Goal: Transaction & Acquisition: Purchase product/service

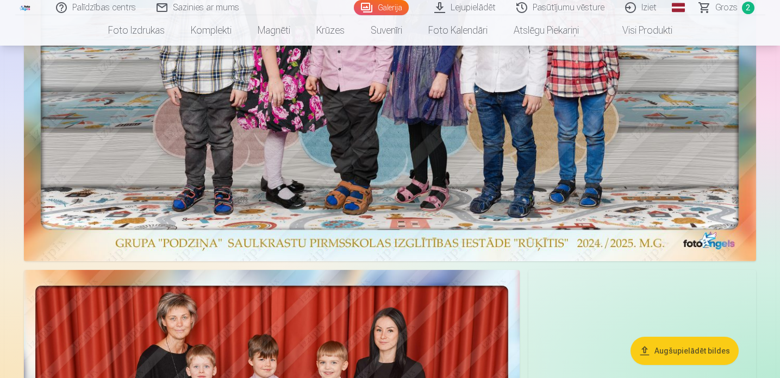
scroll to position [350, 0]
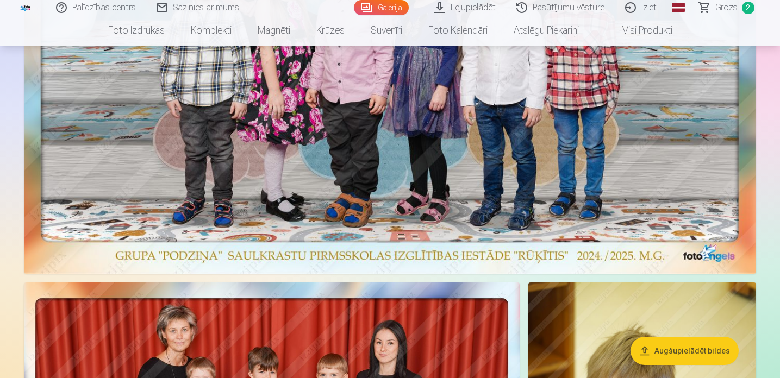
click at [724, 6] on span "Grozs" at bounding box center [726, 7] width 22 height 13
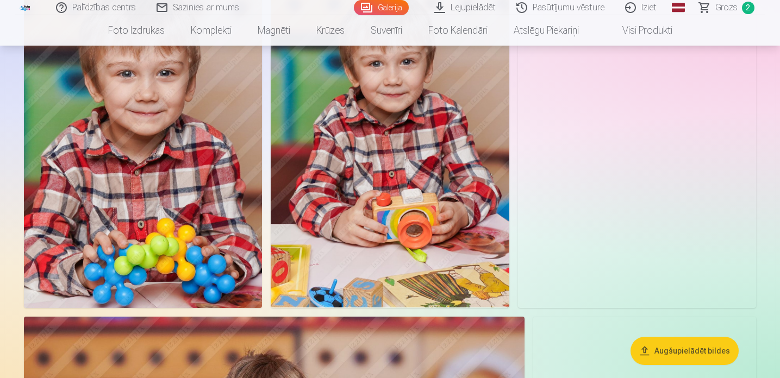
scroll to position [1014, 0]
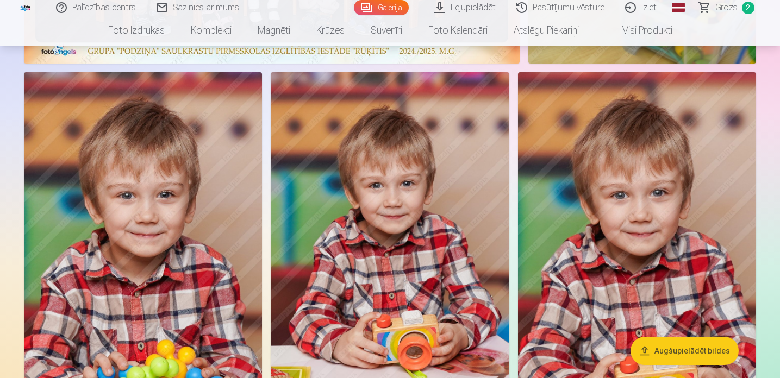
click at [171, 217] on img at bounding box center [143, 251] width 238 height 358
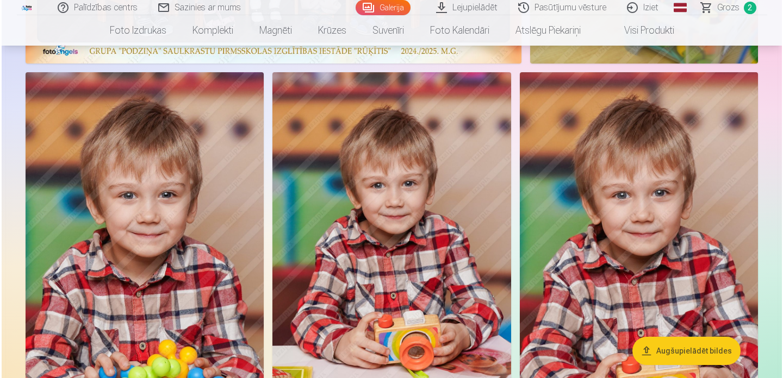
scroll to position [912, 0]
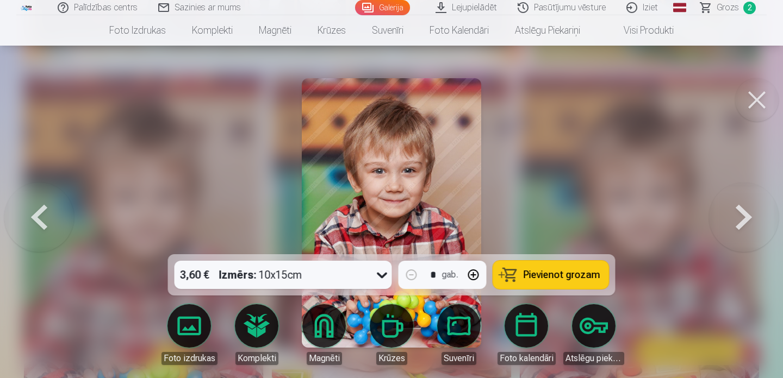
click at [520, 275] on button "Pievienot grozam" at bounding box center [551, 275] width 116 height 28
click at [725, 9] on span "Grozs" at bounding box center [727, 7] width 22 height 13
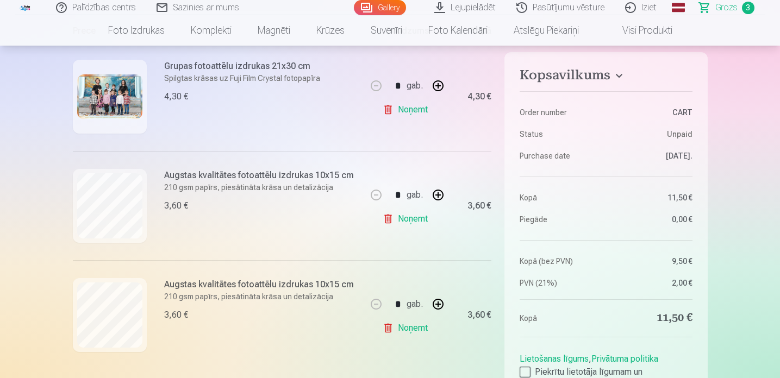
scroll to position [242, 0]
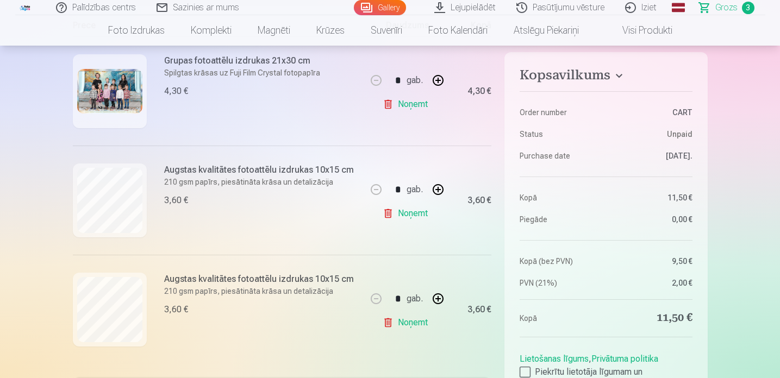
click at [418, 213] on link "Noņemt" at bounding box center [407, 214] width 49 height 22
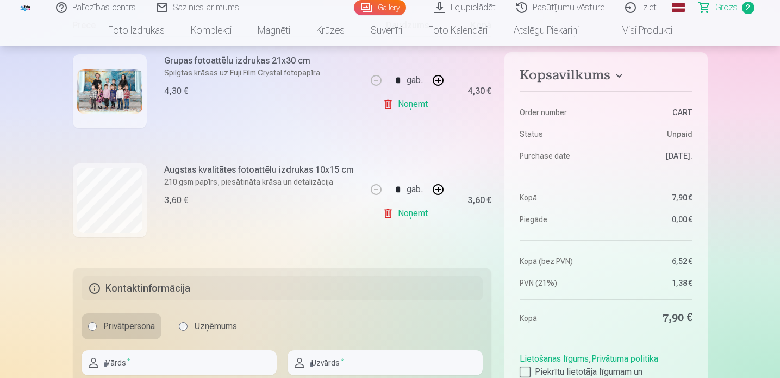
click at [386, 4] on link "Gallery" at bounding box center [380, 7] width 52 height 15
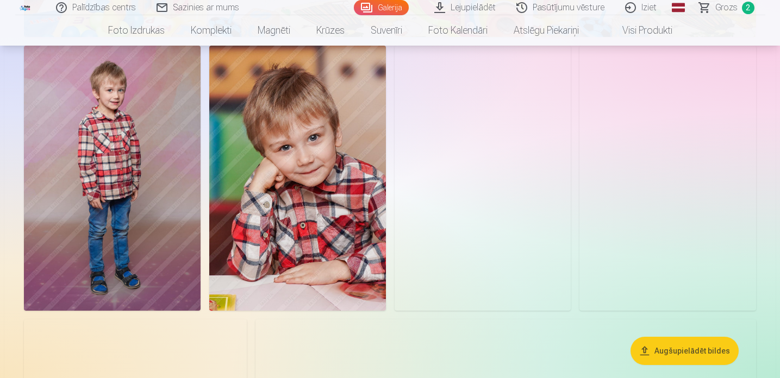
scroll to position [1645, 0]
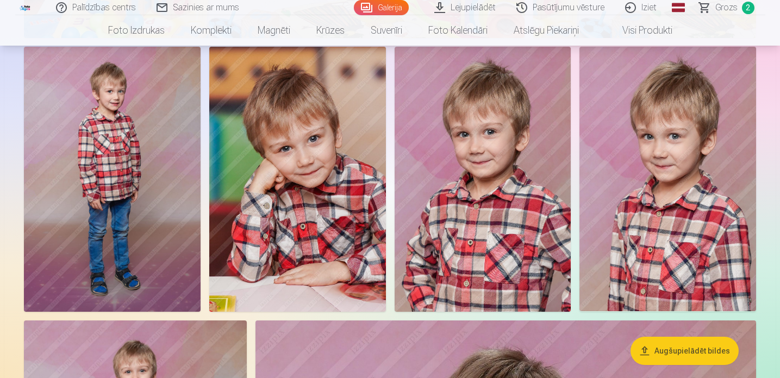
click at [305, 181] on img at bounding box center [297, 179] width 177 height 265
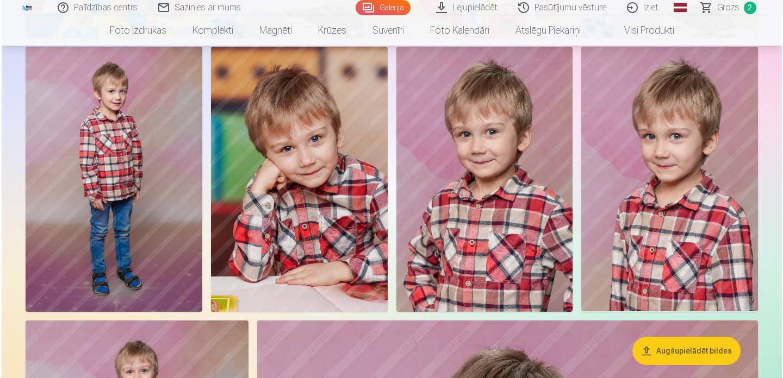
scroll to position [1649, 0]
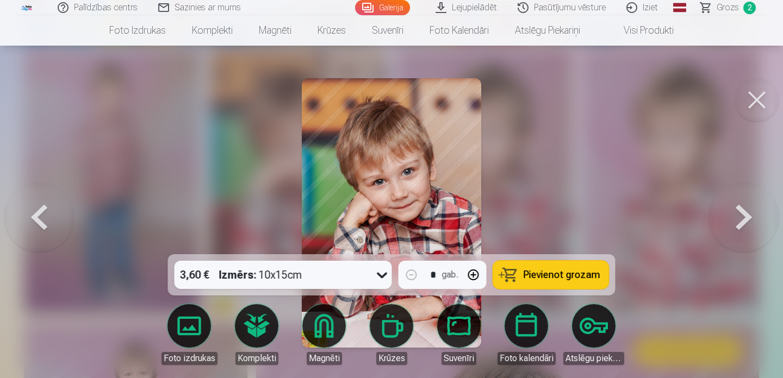
click at [545, 273] on span "Pievienot grozam" at bounding box center [561, 275] width 77 height 10
click at [651, 9] on link "Iziet" at bounding box center [642, 7] width 52 height 15
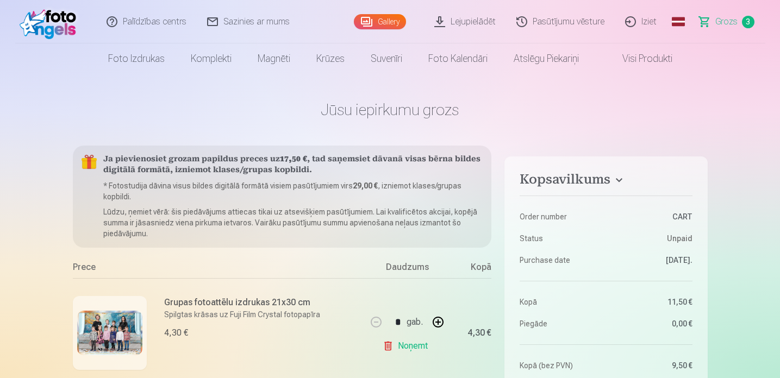
click at [380, 19] on link "Gallery" at bounding box center [380, 21] width 52 height 15
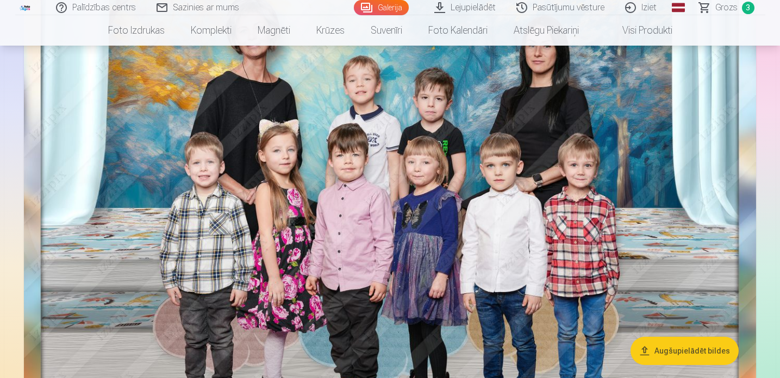
scroll to position [137, 0]
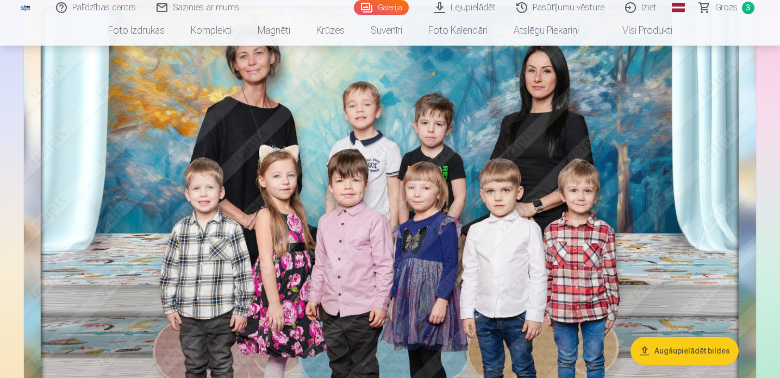
click at [728, 4] on span "Grozs" at bounding box center [726, 7] width 22 height 13
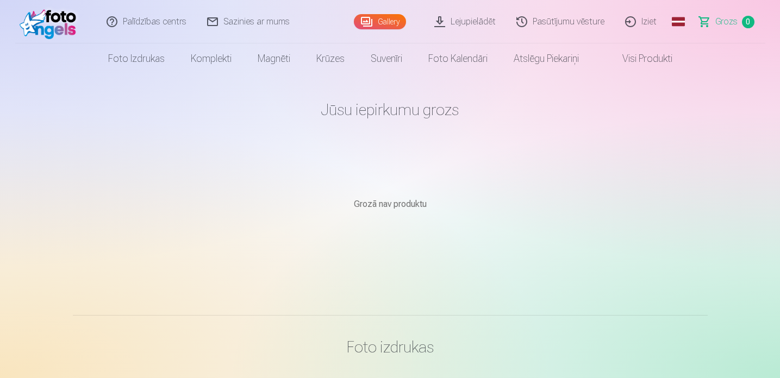
click at [382, 27] on link "Gallery" at bounding box center [380, 21] width 52 height 15
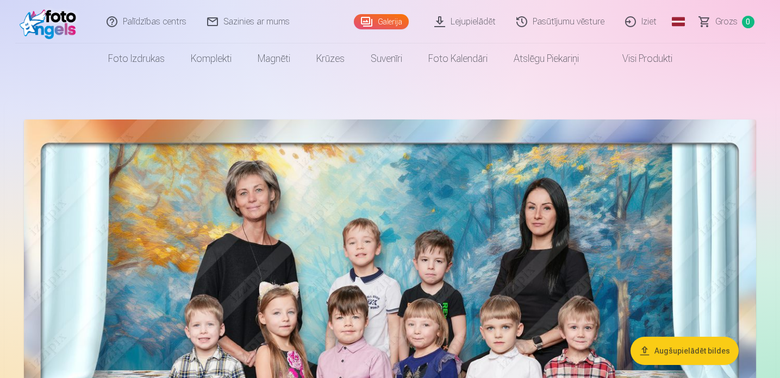
click at [462, 265] on img at bounding box center [390, 372] width 732 height 504
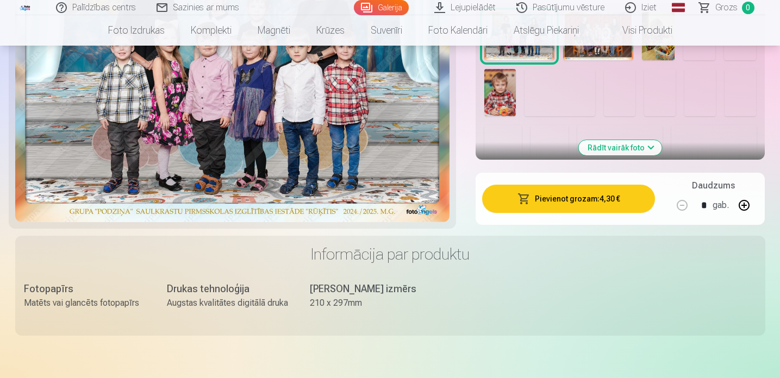
scroll to position [435, 0]
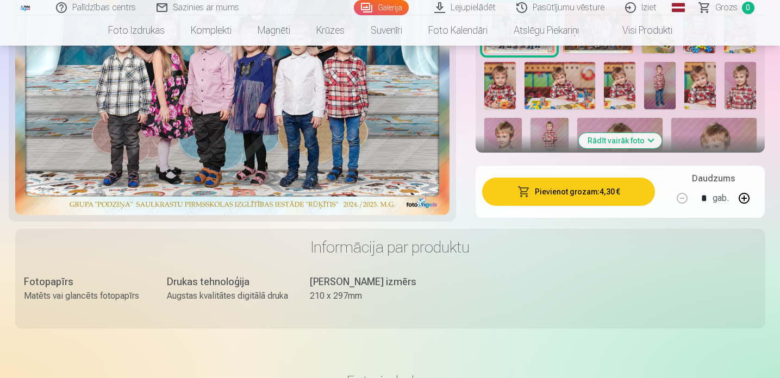
click at [555, 187] on button "Pievienot grozam : 4,30 €" at bounding box center [568, 192] width 173 height 28
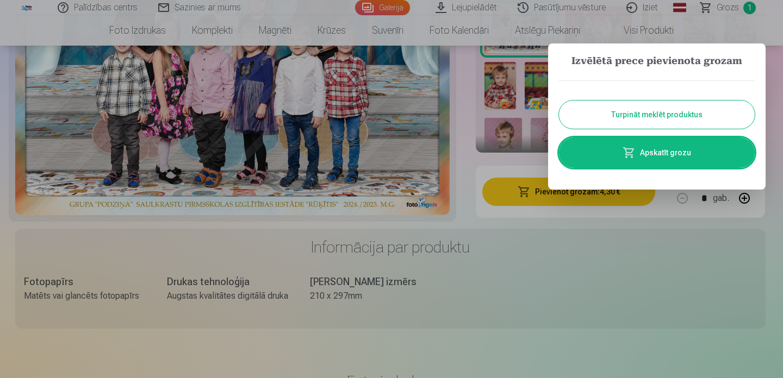
click at [625, 120] on button "Turpināt meklēt produktus" at bounding box center [657, 115] width 196 height 28
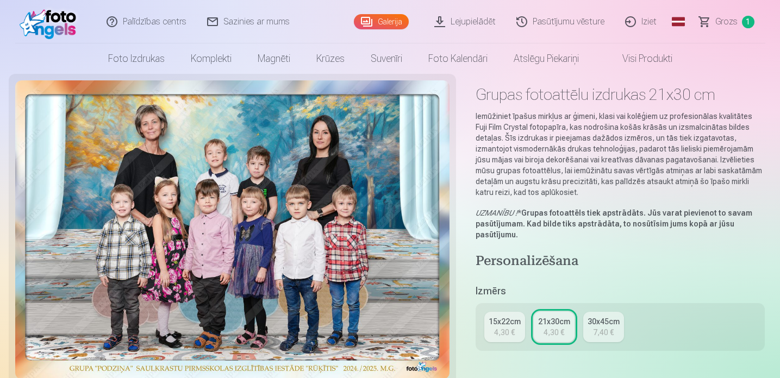
scroll to position [0, 0]
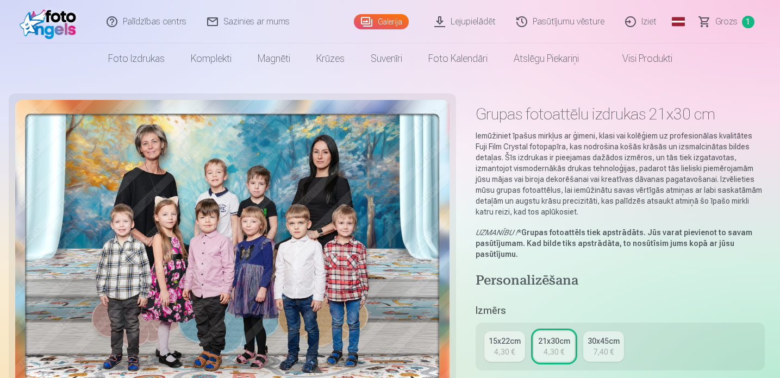
click at [376, 25] on link "Galerija" at bounding box center [381, 21] width 55 height 15
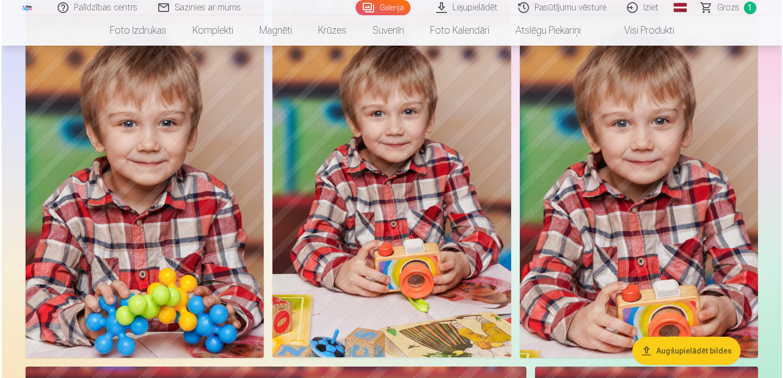
scroll to position [995, 0]
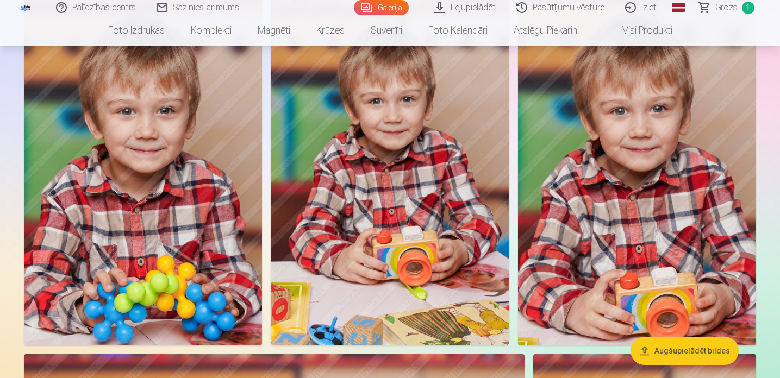
click at [201, 280] on img at bounding box center [143, 167] width 238 height 358
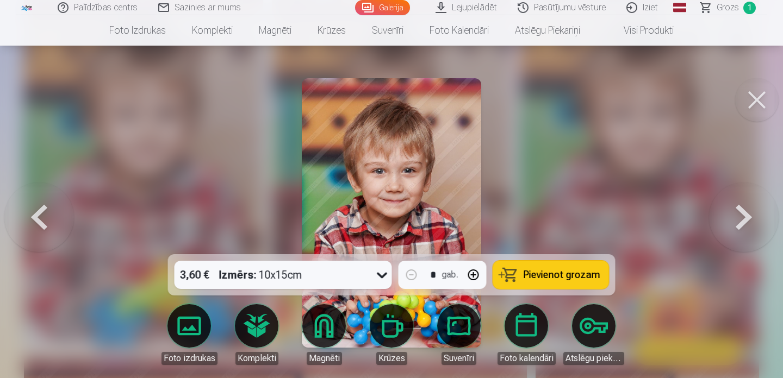
click at [537, 272] on span "Pievienot grozam" at bounding box center [561, 275] width 77 height 10
click at [751, 100] on button at bounding box center [756, 99] width 43 height 43
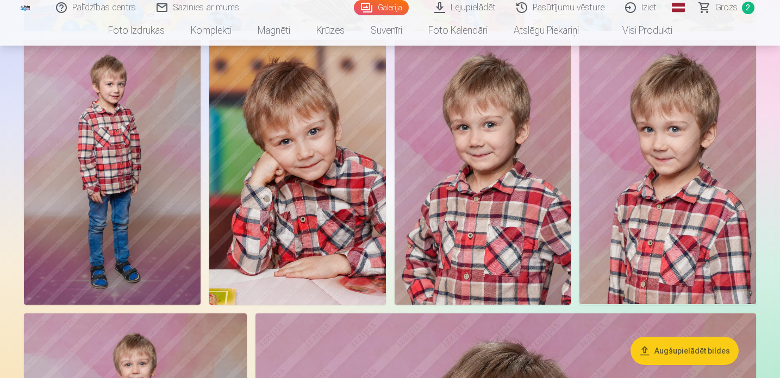
scroll to position [1655, 0]
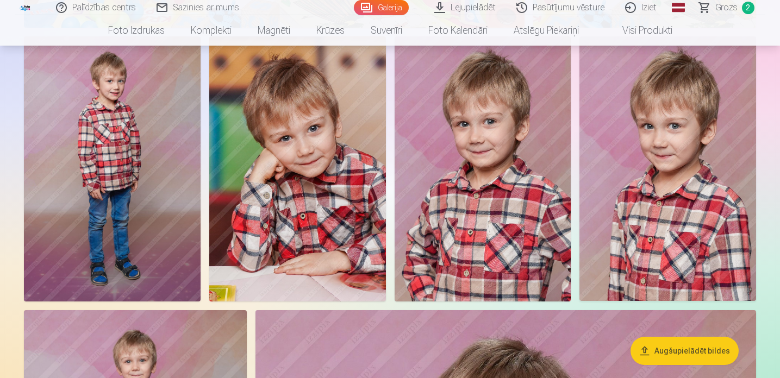
click at [346, 217] on img at bounding box center [297, 168] width 177 height 265
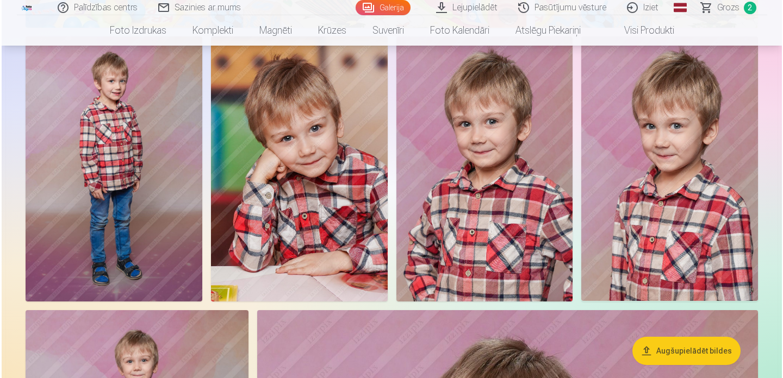
scroll to position [1659, 0]
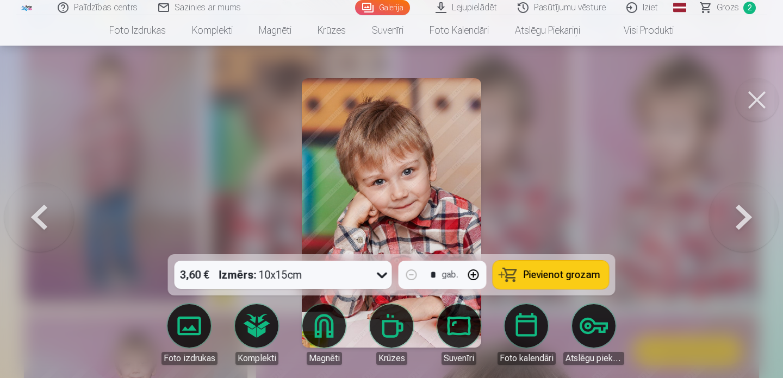
click at [525, 272] on span "Pievienot grozam" at bounding box center [561, 275] width 77 height 10
click at [753, 97] on button at bounding box center [756, 99] width 43 height 43
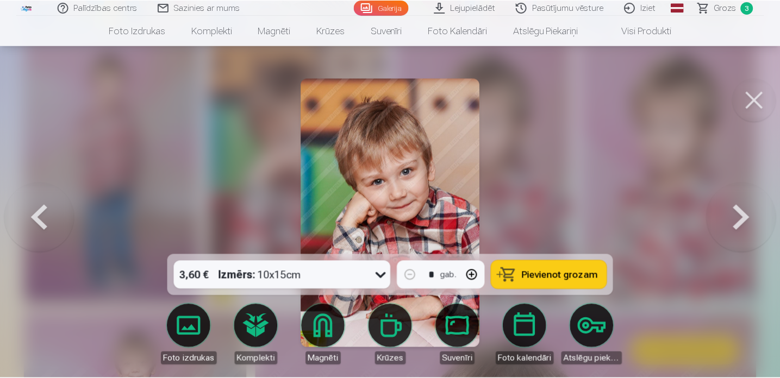
scroll to position [1655, 0]
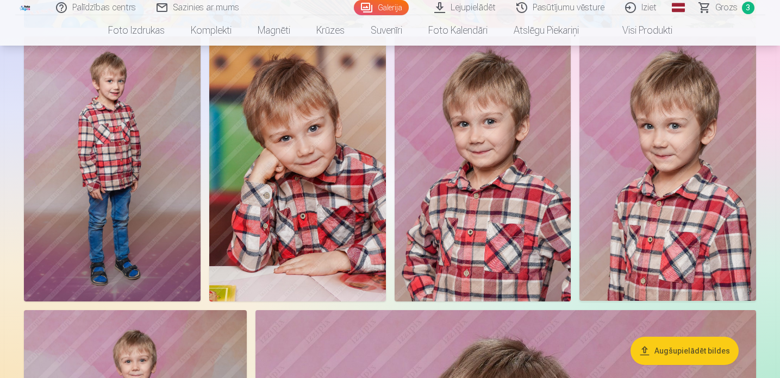
click at [723, 9] on span "Grozs" at bounding box center [726, 7] width 22 height 13
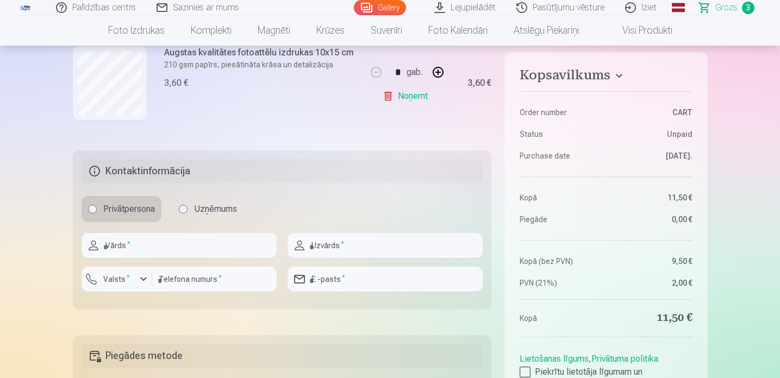
scroll to position [470, 0]
click at [210, 247] on input "text" at bounding box center [179, 244] width 195 height 25
type input "*****"
type input "******"
click at [108, 277] on label "Valsts *" at bounding box center [116, 277] width 35 height 11
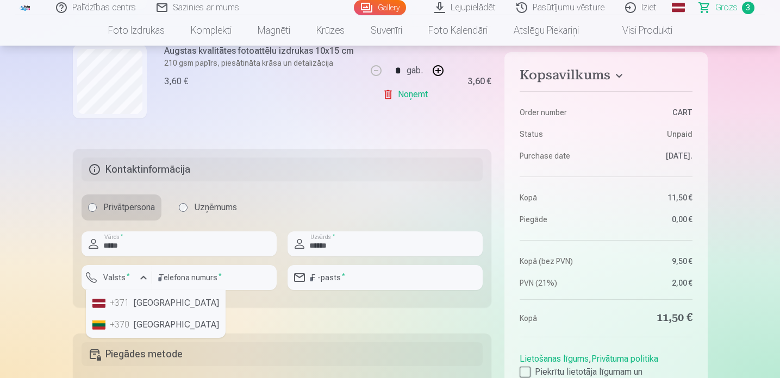
click at [127, 299] on div "+371" at bounding box center [121, 303] width 22 height 13
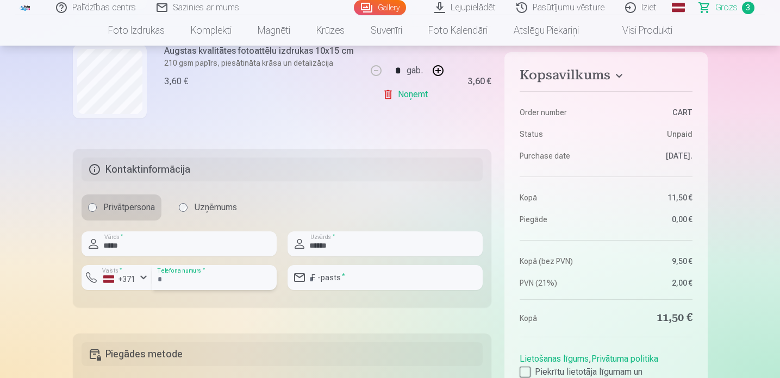
type input "********"
type input "**********"
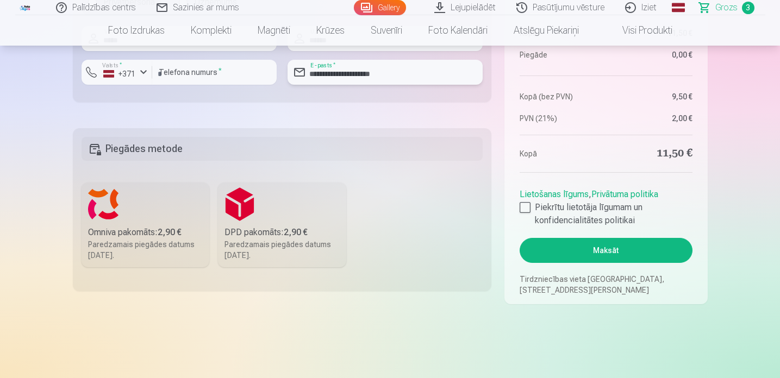
scroll to position [691, 0]
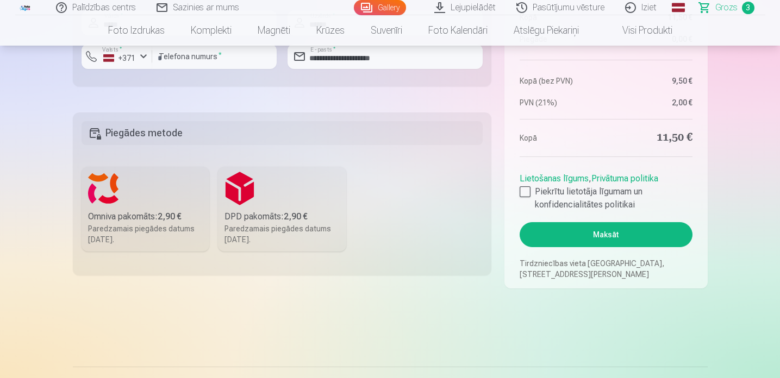
click at [139, 234] on div "Paredzamais piegādes datums 6.09.2025." at bounding box center [145, 234] width 115 height 22
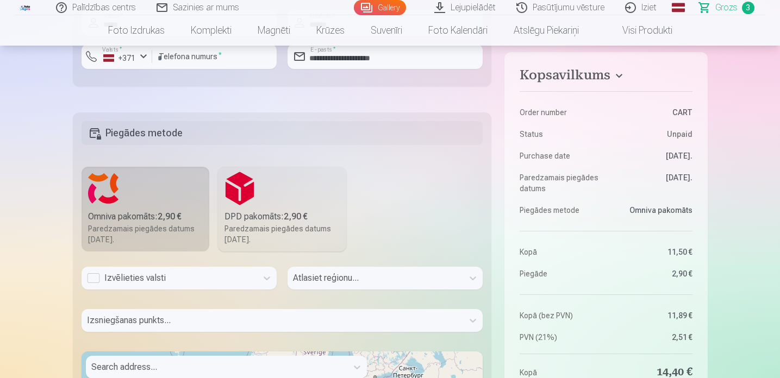
click at [218, 273] on div "Izvēlieties valsti" at bounding box center [169, 278] width 165 height 13
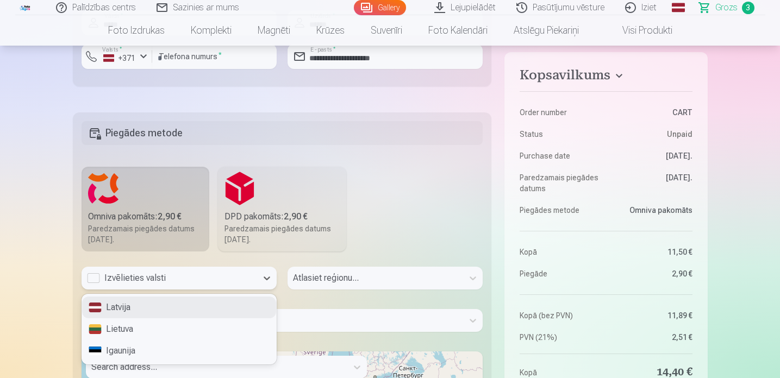
click at [204, 308] on div "Latvija" at bounding box center [179, 308] width 194 height 22
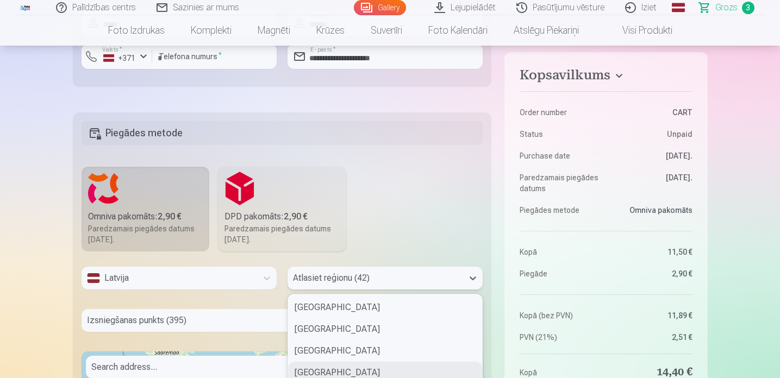
scroll to position [776, 0]
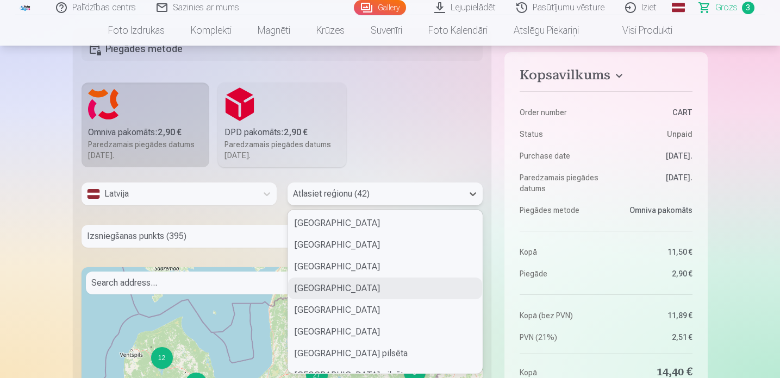
click at [319, 205] on div "Ventspils novads, 4 of 42. 42 results available. Use Up and Down to choose opti…" at bounding box center [384, 194] width 195 height 23
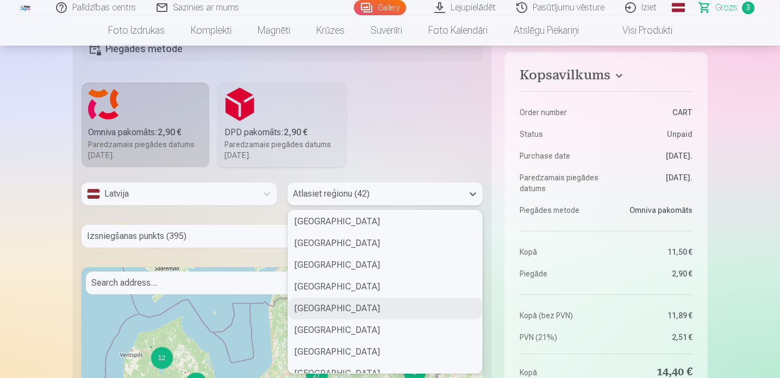
scroll to position [754, 0]
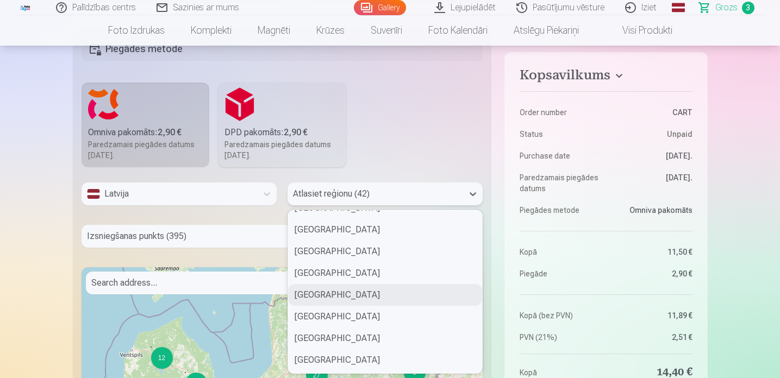
click at [317, 299] on div "Saulkrastu novads" at bounding box center [385, 295] width 194 height 22
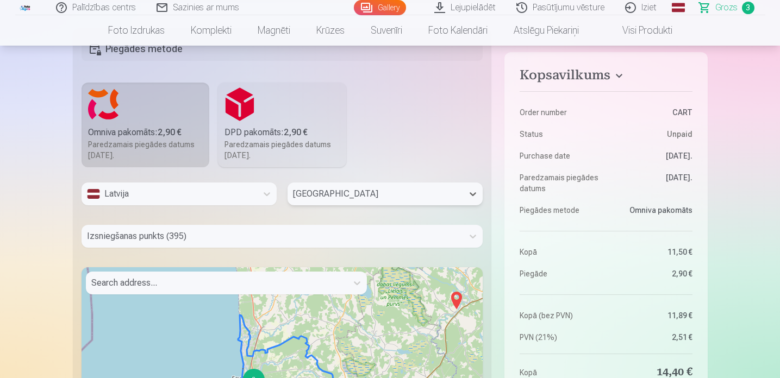
click at [152, 237] on div "Izsniegšanas punkts (395)" at bounding box center [283, 236] width 402 height 23
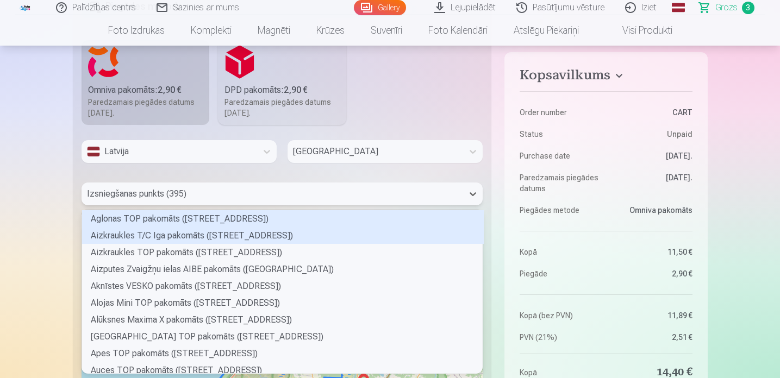
scroll to position [160, 398]
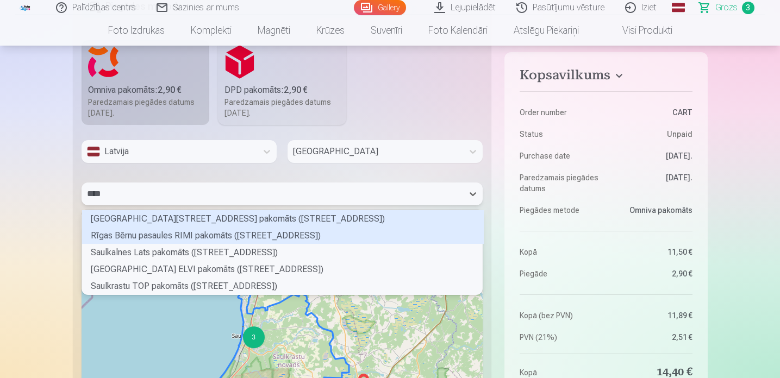
type input "*****"
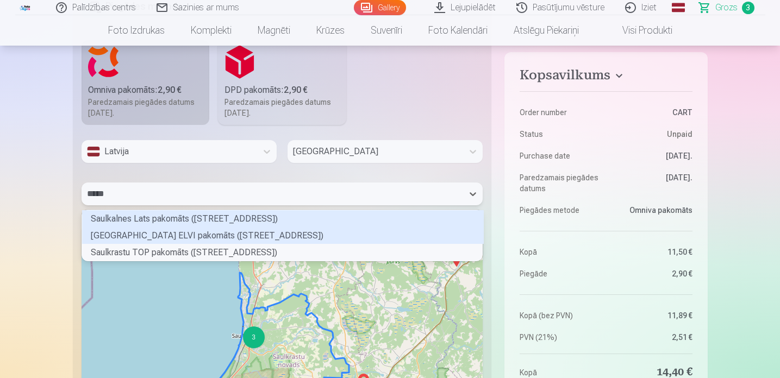
click at [138, 236] on div "Saulkrastu Ainažu ielas ELVI pakomāts (Ainažu iela 28A)" at bounding box center [283, 235] width 402 height 17
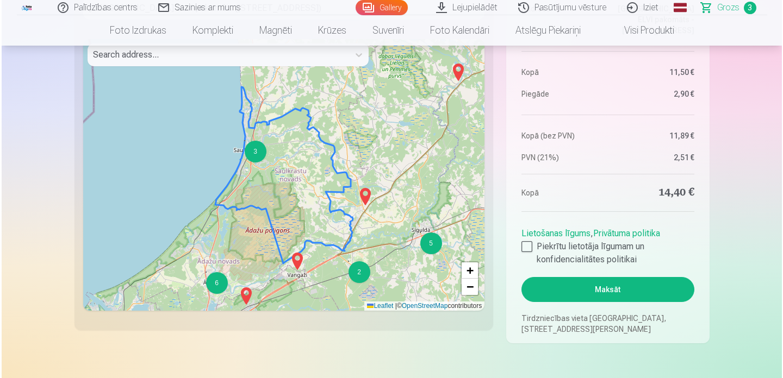
scroll to position [1007, 0]
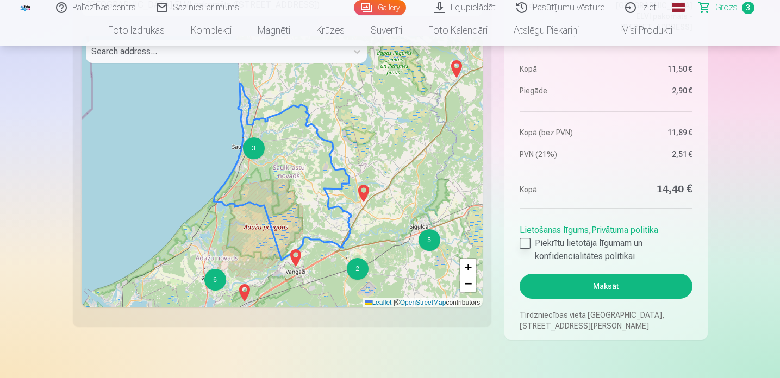
click at [524, 245] on div at bounding box center [525, 243] width 11 height 11
click at [569, 289] on button "Maksāt" at bounding box center [606, 286] width 172 height 25
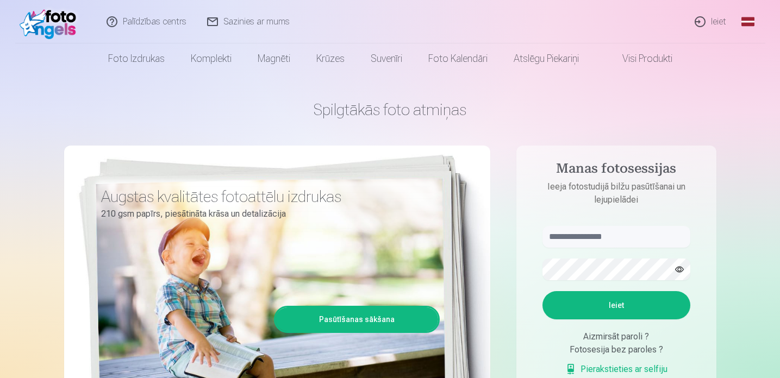
click at [718, 26] on link "Ieiet" at bounding box center [711, 21] width 52 height 43
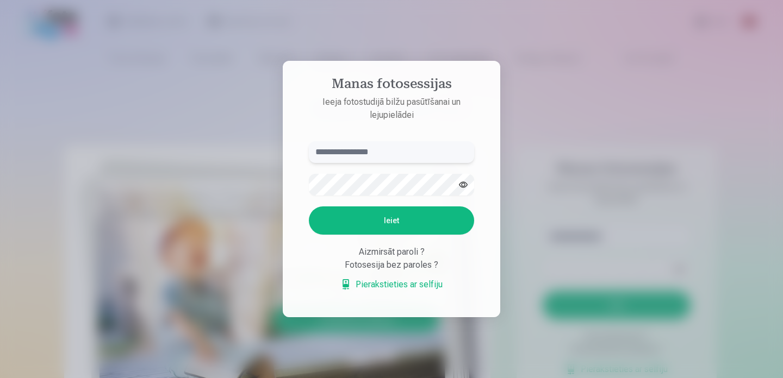
type input "**********"
click at [388, 217] on button "Ieiet" at bounding box center [391, 221] width 165 height 28
